Goal: Check status: Check status

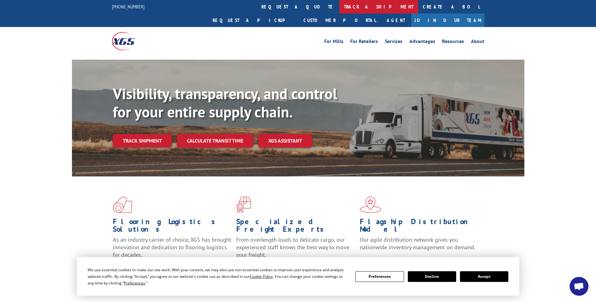
click at [339, 9] on link "track a shipment" at bounding box center [378, 7] width 79 height 14
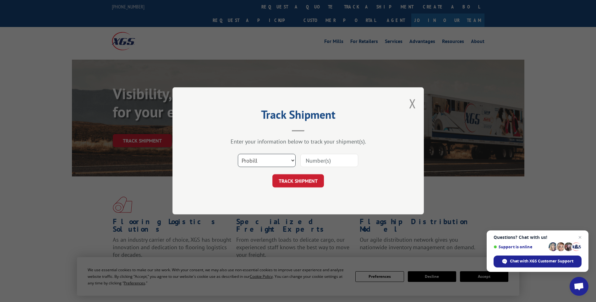
click at [284, 161] on select "Select category... Probill BOL PO" at bounding box center [267, 160] width 58 height 13
select select "po"
click at [238, 154] on select "Select category... Probill BOL PO" at bounding box center [267, 160] width 58 height 13
click at [312, 162] on input at bounding box center [329, 160] width 58 height 13
type input "17639825"
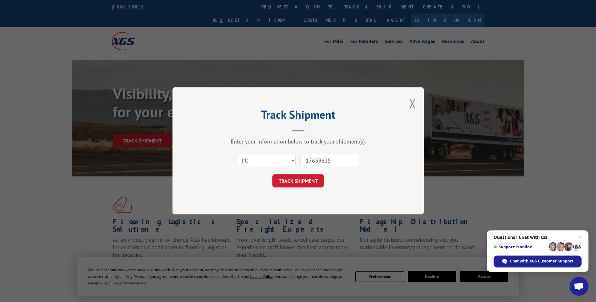
click button "TRACK SHIPMENT" at bounding box center [298, 181] width 52 height 13
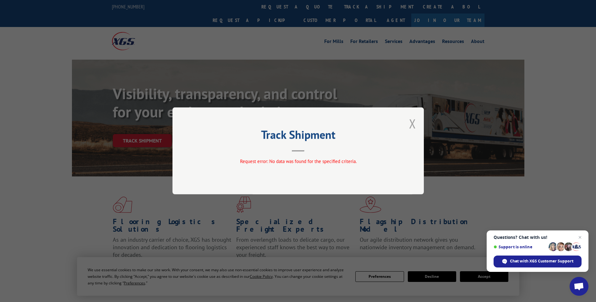
click at [415, 121] on button "Close modal" at bounding box center [412, 123] width 7 height 17
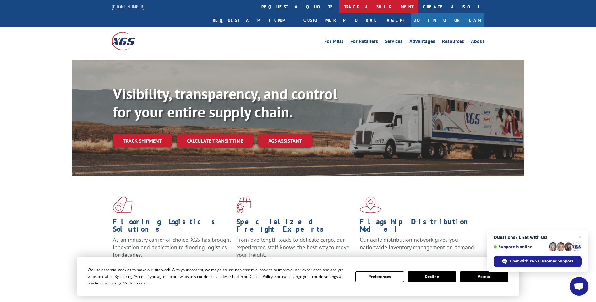
click at [339, 6] on link "track a shipment" at bounding box center [378, 7] width 79 height 14
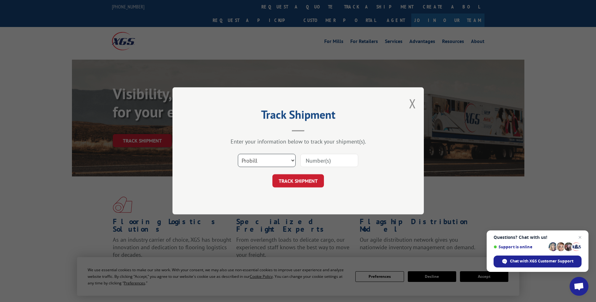
click at [276, 165] on select "Select category... Probill BOL PO" at bounding box center [267, 160] width 58 height 13
click at [311, 160] on input at bounding box center [329, 160] width 58 height 13
type input "17639825"
click at [312, 186] on button "TRACK SHIPMENT" at bounding box center [298, 181] width 52 height 13
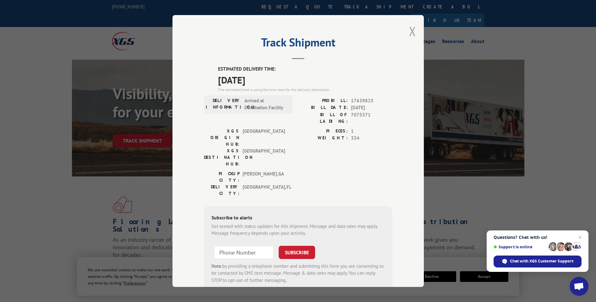
click at [412, 35] on button "Close modal" at bounding box center [412, 31] width 7 height 17
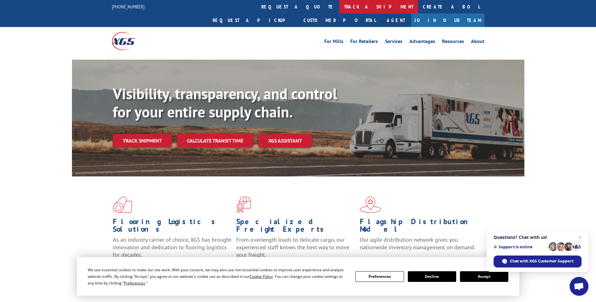
click at [339, 6] on link "track a shipment" at bounding box center [378, 7] width 79 height 14
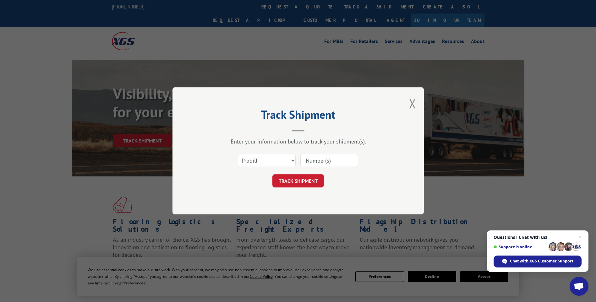
click at [407, 105] on div "Track Shipment Enter your information below to track your shipment(s). Select c…" at bounding box center [297, 150] width 251 height 127
click at [415, 103] on button "Close modal" at bounding box center [412, 103] width 7 height 17
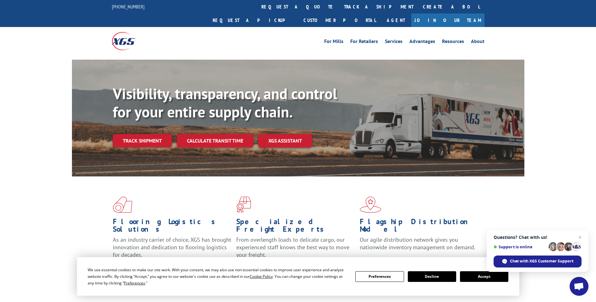
click at [418, 277] on button "Decline" at bounding box center [432, 276] width 48 height 11
